Goal: Information Seeking & Learning: Check status

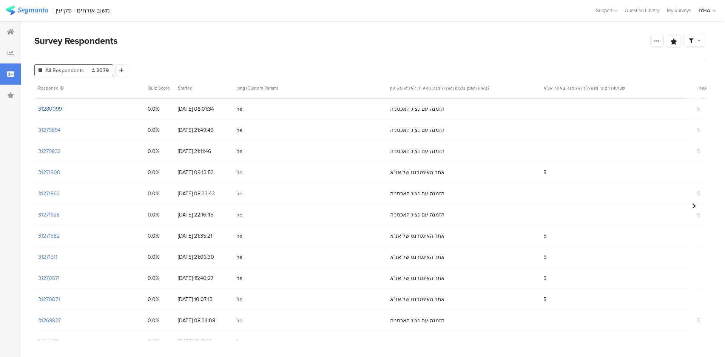
click at [54, 107] on section "31280099" at bounding box center [50, 109] width 24 height 8
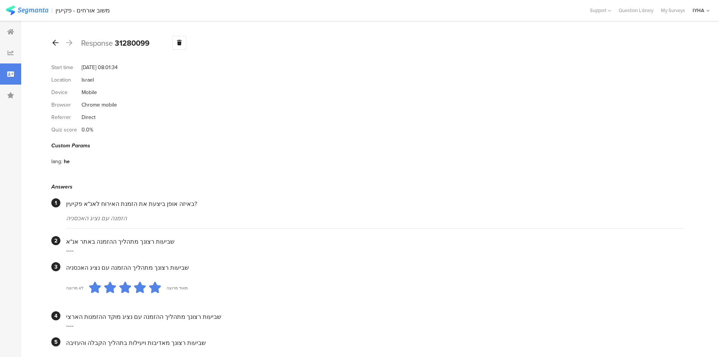
click at [52, 45] on icon at bounding box center [55, 42] width 6 height 7
click at [52, 45] on div at bounding box center [55, 43] width 8 height 12
click at [54, 43] on icon at bounding box center [55, 42] width 6 height 7
